Goal: Task Accomplishment & Management: Manage account settings

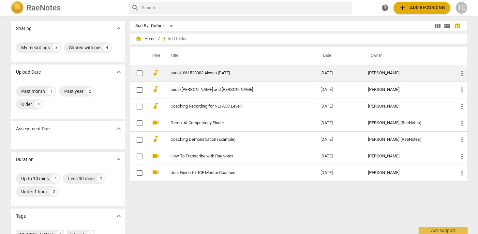
click at [223, 79] on td "audio1061528903 Alyssa [DATE]" at bounding box center [239, 73] width 152 height 17
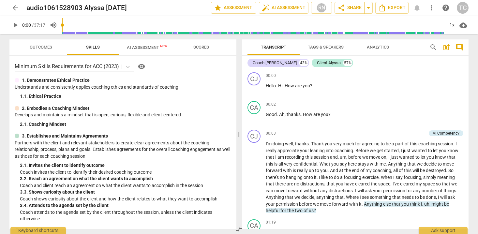
click at [16, 7] on span "arrow_back" at bounding box center [15, 8] width 8 height 8
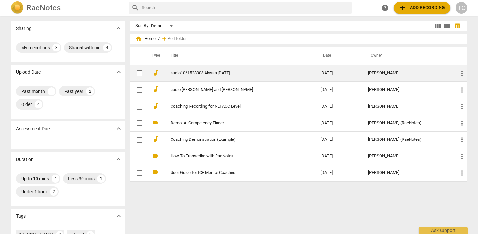
scroll to position [2, 0]
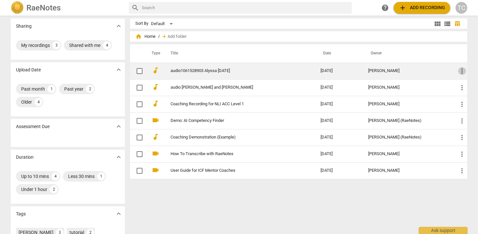
click at [461, 70] on span "more_vert" at bounding box center [462, 71] width 8 height 8
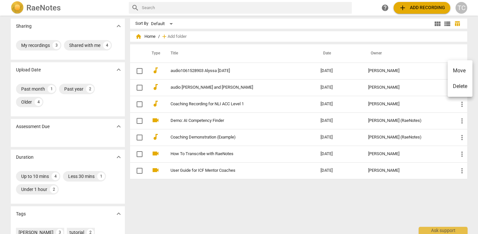
click at [348, 71] on div at bounding box center [239, 117] width 478 height 234
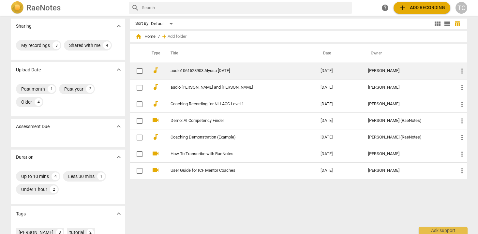
click at [217, 70] on link "audio1061528903 Alyssa [DATE]" at bounding box center [233, 70] width 126 height 5
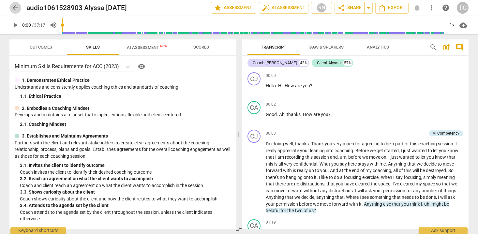
click at [17, 6] on span "arrow_back" at bounding box center [15, 8] width 8 height 8
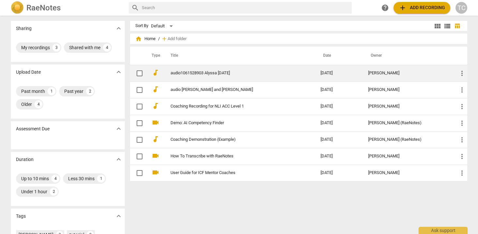
click at [462, 72] on span "more_vert" at bounding box center [462, 73] width 8 height 8
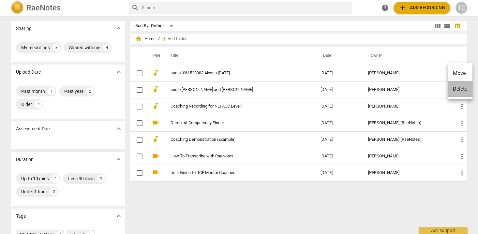
click at [458, 88] on li "Delete" at bounding box center [459, 89] width 25 height 16
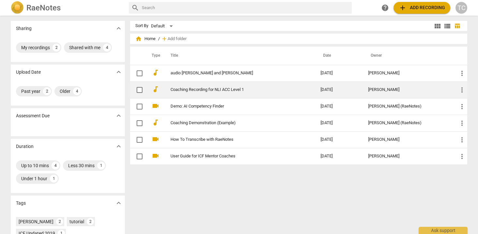
click at [211, 87] on td "Coaching Recording for NLI ACC Level 1" at bounding box center [239, 89] width 152 height 17
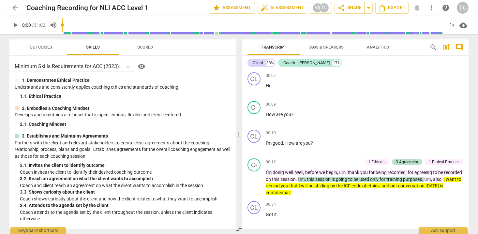
click at [14, 7] on span "arrow_back" at bounding box center [15, 8] width 8 height 8
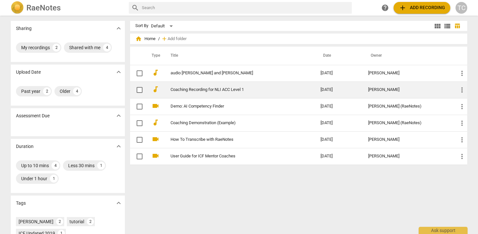
click at [461, 89] on span "more_vert" at bounding box center [462, 90] width 8 height 8
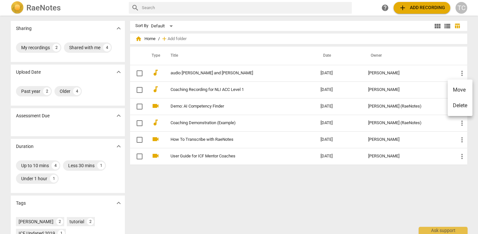
click at [459, 106] on li "Delete" at bounding box center [459, 106] width 25 height 16
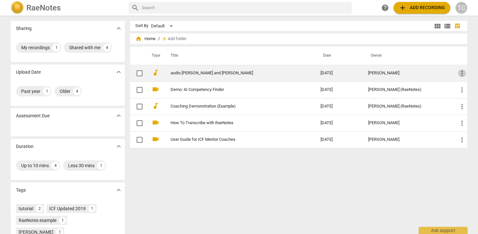
click at [460, 72] on span "more_vert" at bounding box center [462, 73] width 8 height 8
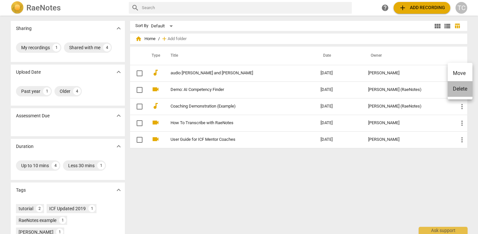
click at [459, 87] on li "Delete" at bounding box center [459, 89] width 25 height 16
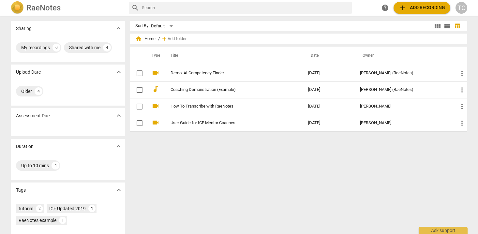
click at [424, 8] on span "add Add recording" at bounding box center [421, 8] width 46 height 8
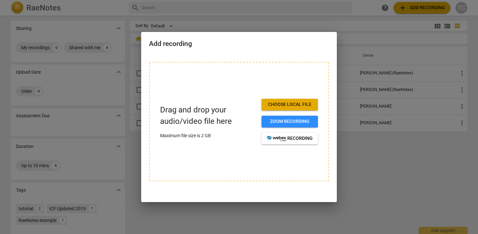
click at [287, 103] on span "Choose local file" at bounding box center [290, 104] width 46 height 7
